Goal: Task Accomplishment & Management: Use online tool/utility

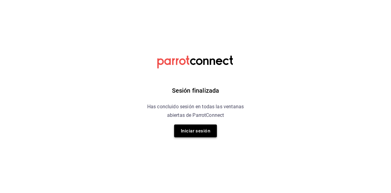
click at [196, 132] on button "Iniciar sesión" at bounding box center [195, 130] width 43 height 13
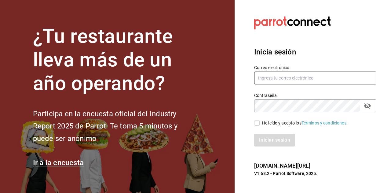
type input "[EMAIL_ADDRESS][DOMAIN_NAME]"
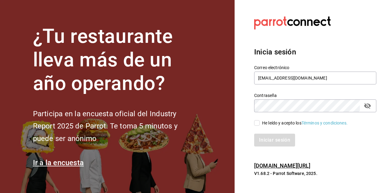
click at [258, 124] on input "He leído y acepto los Términos y condiciones." at bounding box center [256, 122] width 5 height 5
checkbox input "true"
click at [276, 140] on button "Iniciar sesión" at bounding box center [275, 139] width 42 height 13
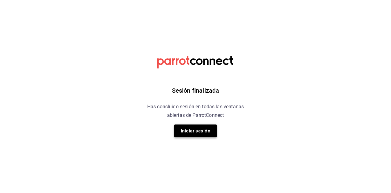
click at [194, 127] on button "Iniciar sesión" at bounding box center [195, 130] width 43 height 13
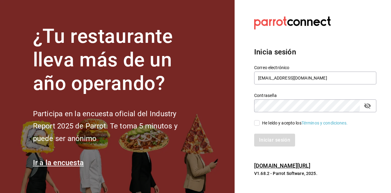
click at [258, 120] on input "He leído y acepto los Términos y condiciones." at bounding box center [256, 122] width 5 height 5
checkbox input "true"
click at [265, 137] on button "Iniciar sesión" at bounding box center [275, 139] width 42 height 13
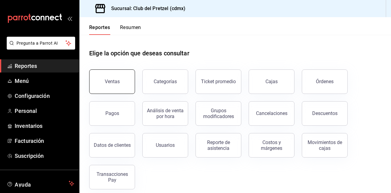
click at [111, 80] on div "Ventas" at bounding box center [112, 81] width 15 height 6
